Goal: Task Accomplishment & Management: Manage account settings

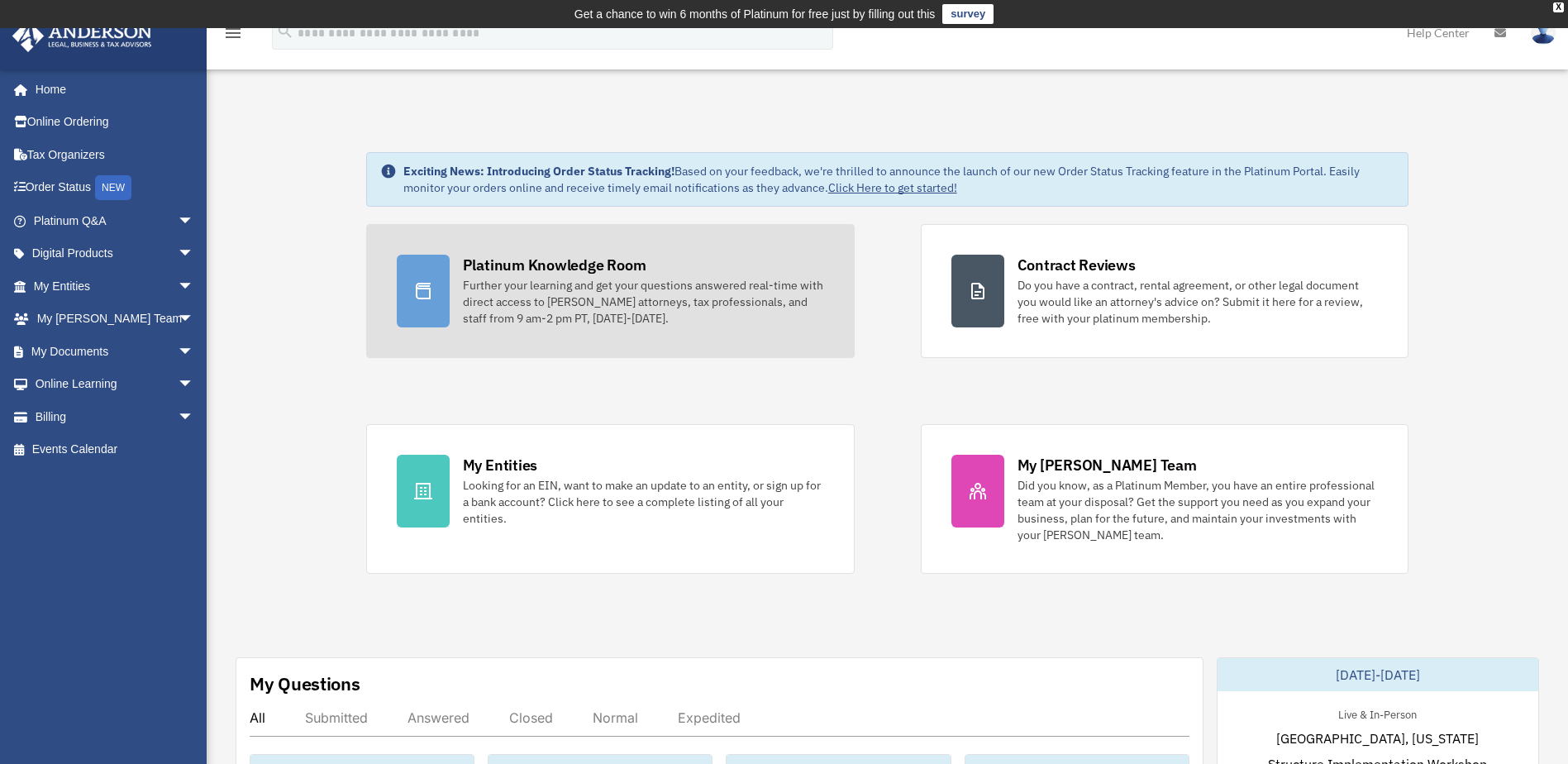
click at [669, 307] on div "Further your learning and get your questions answered real-time with direct acc…" at bounding box center [644, 302] width 362 height 50
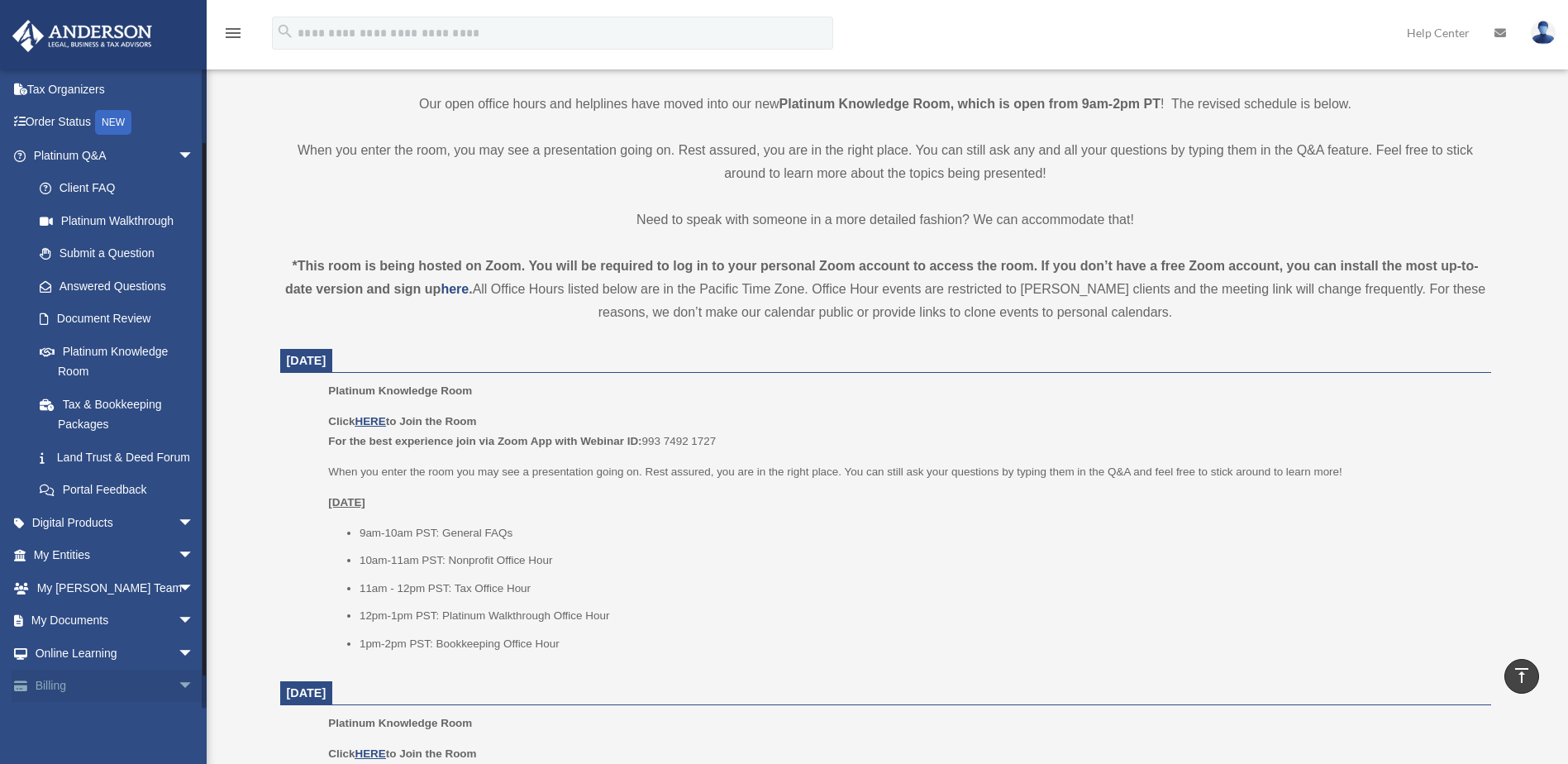
scroll to position [82, 0]
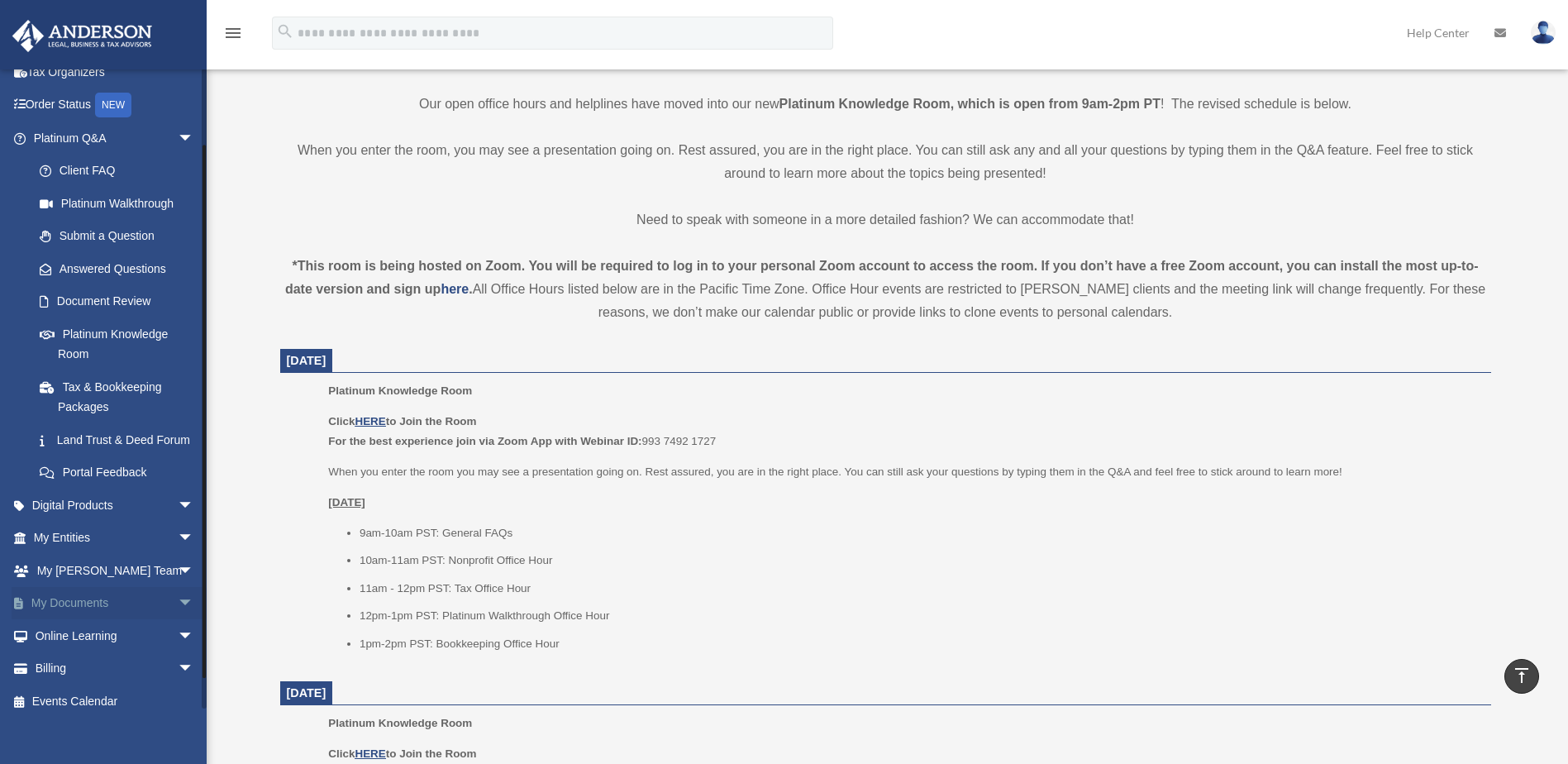
click at [85, 615] on link "My Documents arrow_drop_down" at bounding box center [115, 603] width 208 height 33
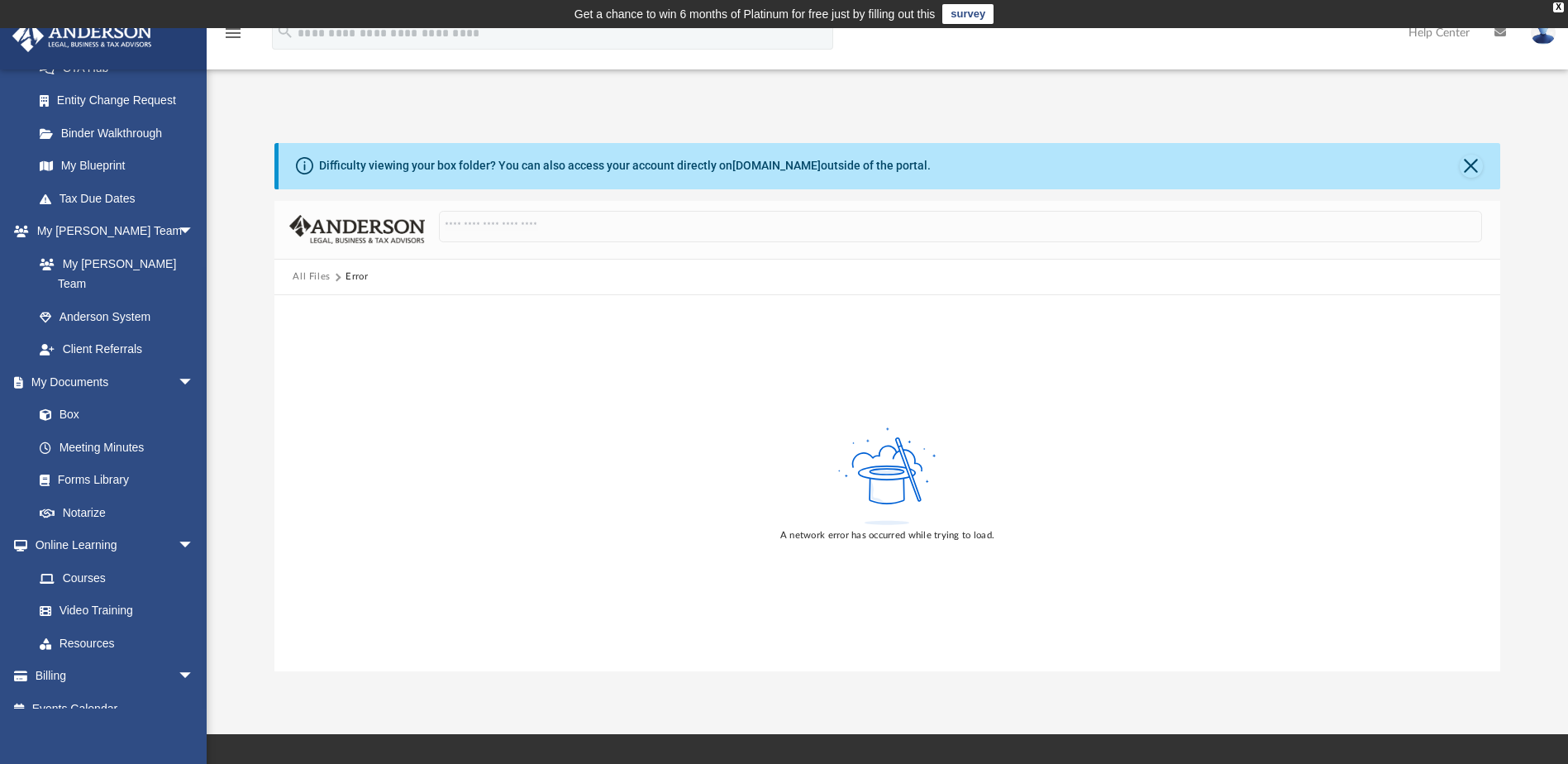
click at [1544, 37] on img at bounding box center [1543, 33] width 25 height 24
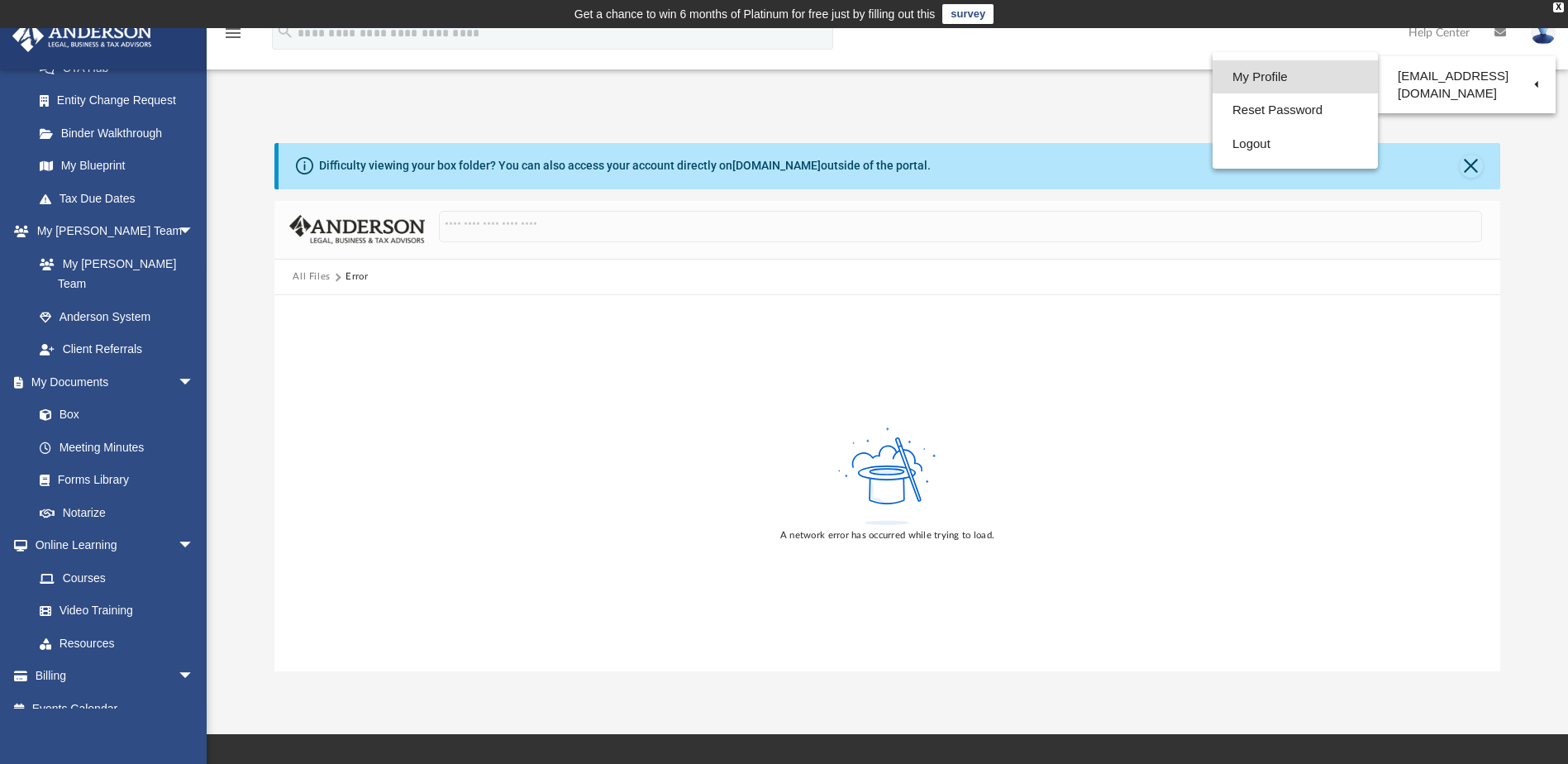
click at [1273, 81] on link "My Profile" at bounding box center [1295, 77] width 165 height 34
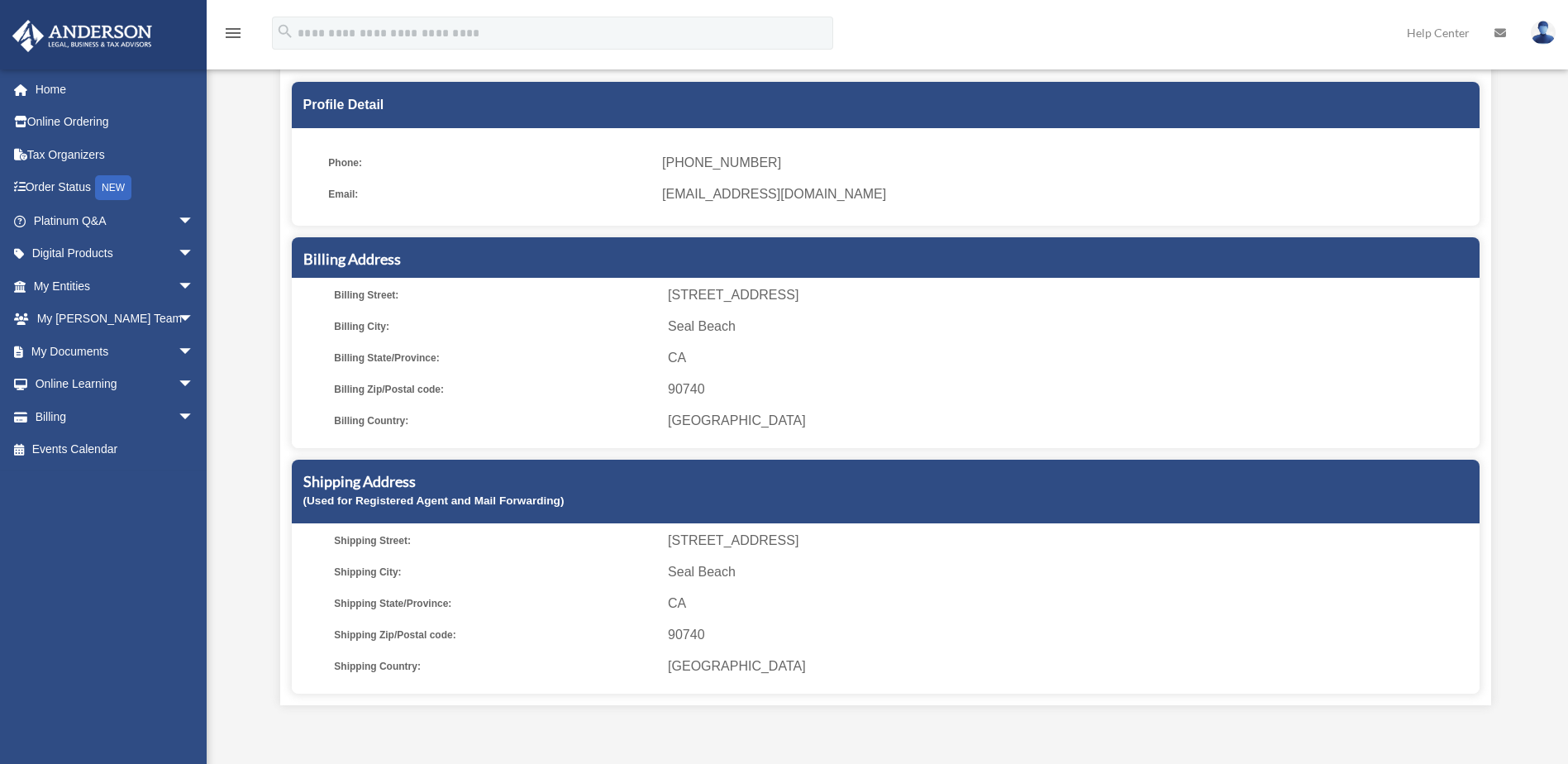
scroll to position [165, 0]
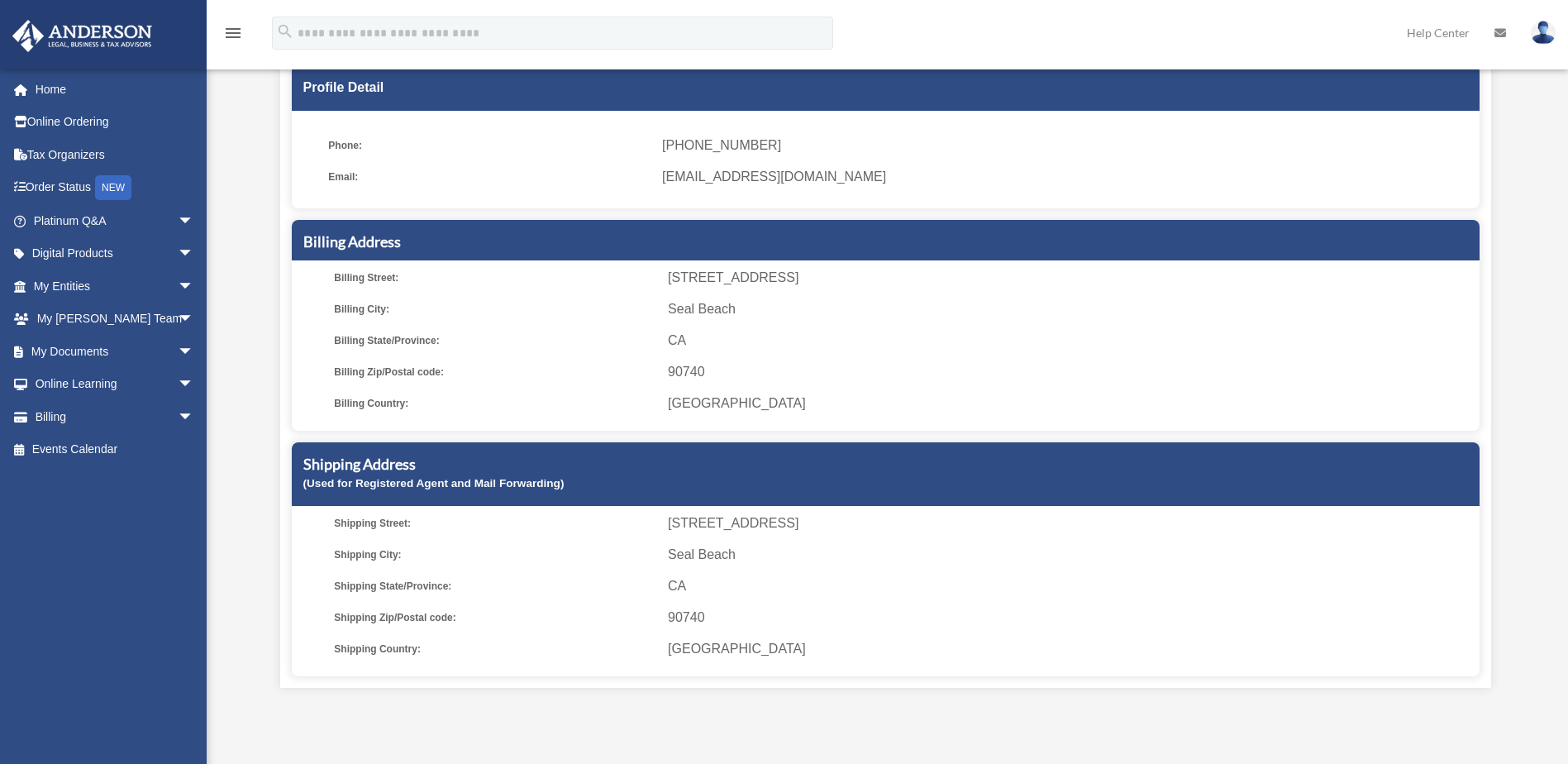
click at [1538, 27] on img at bounding box center [1543, 33] width 25 height 24
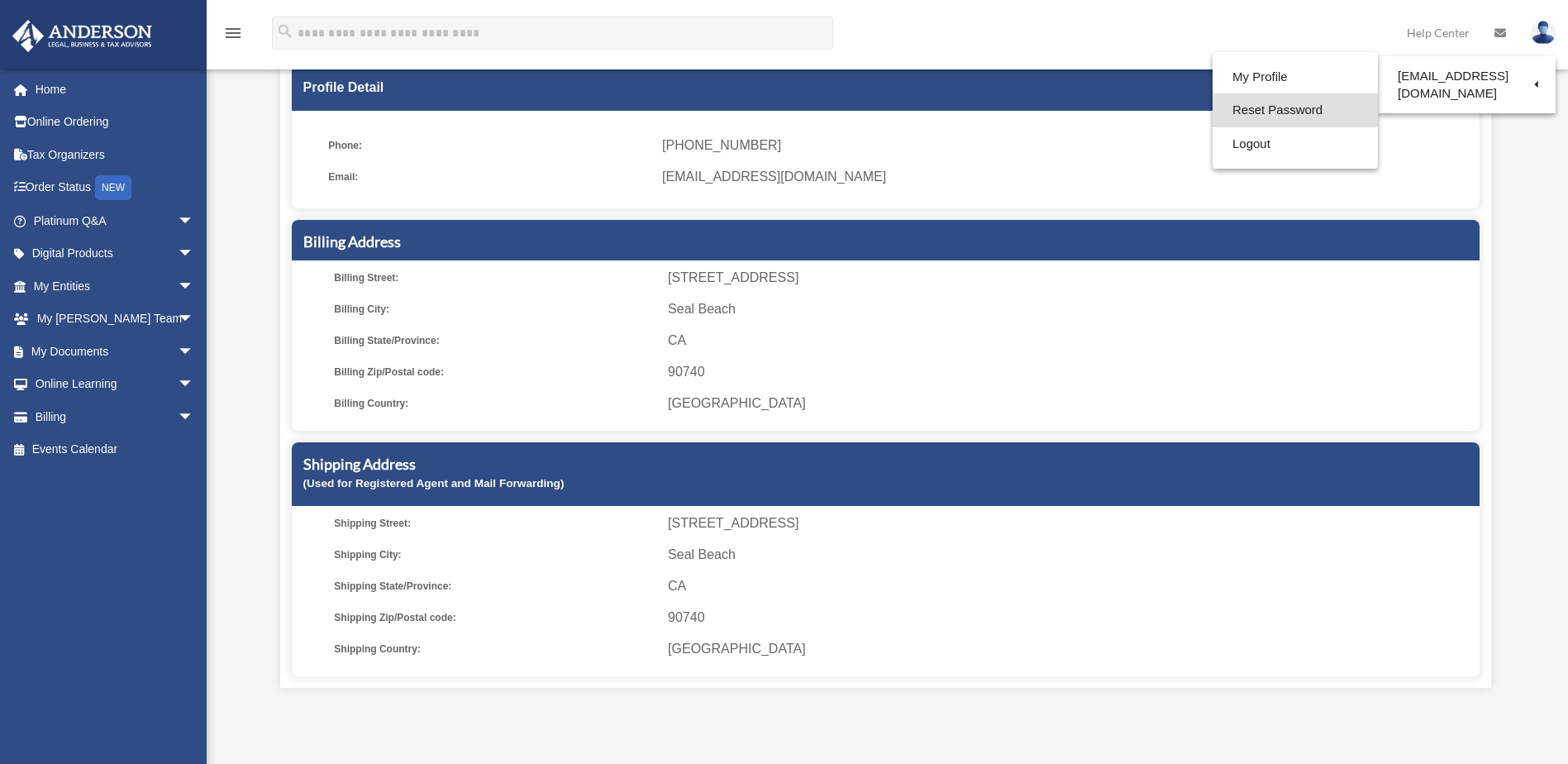
click at [1303, 112] on link "Reset Password" at bounding box center [1295, 110] width 165 height 34
